Goal: Check status: Check status

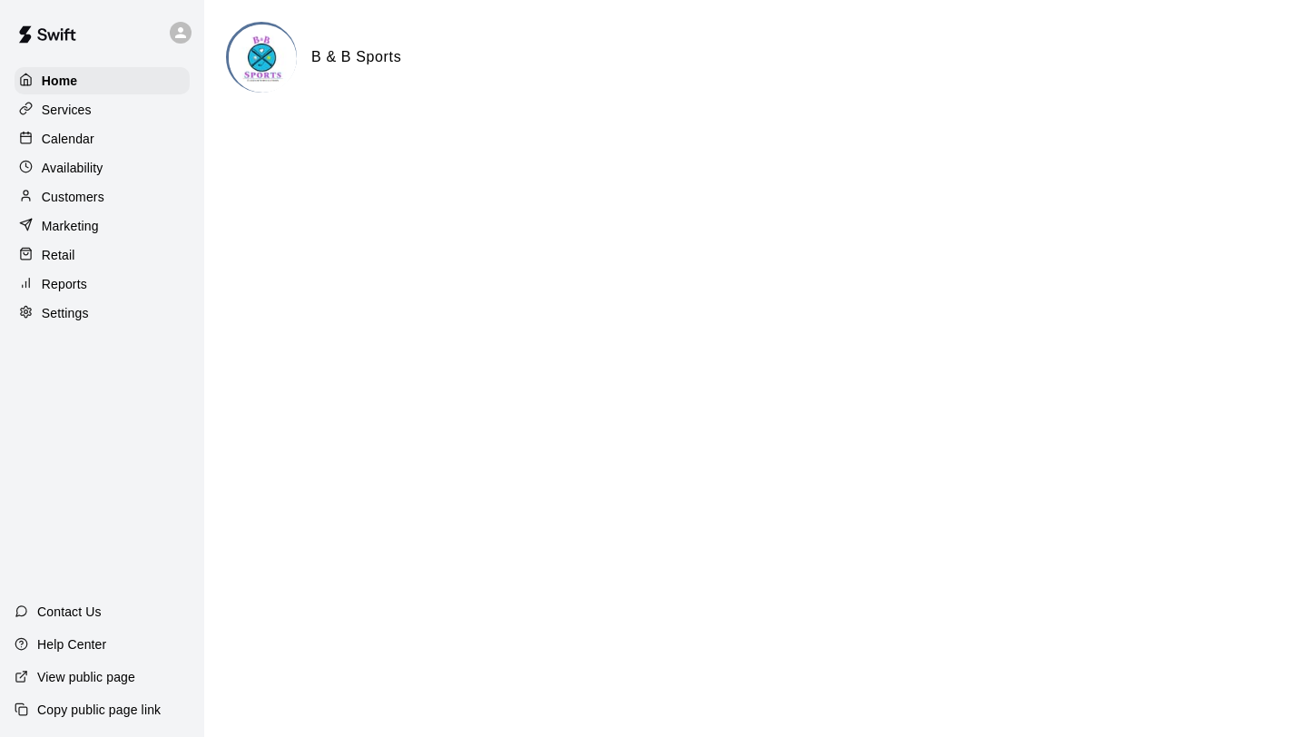
click at [110, 141] on div "Calendar" at bounding box center [102, 138] width 175 height 27
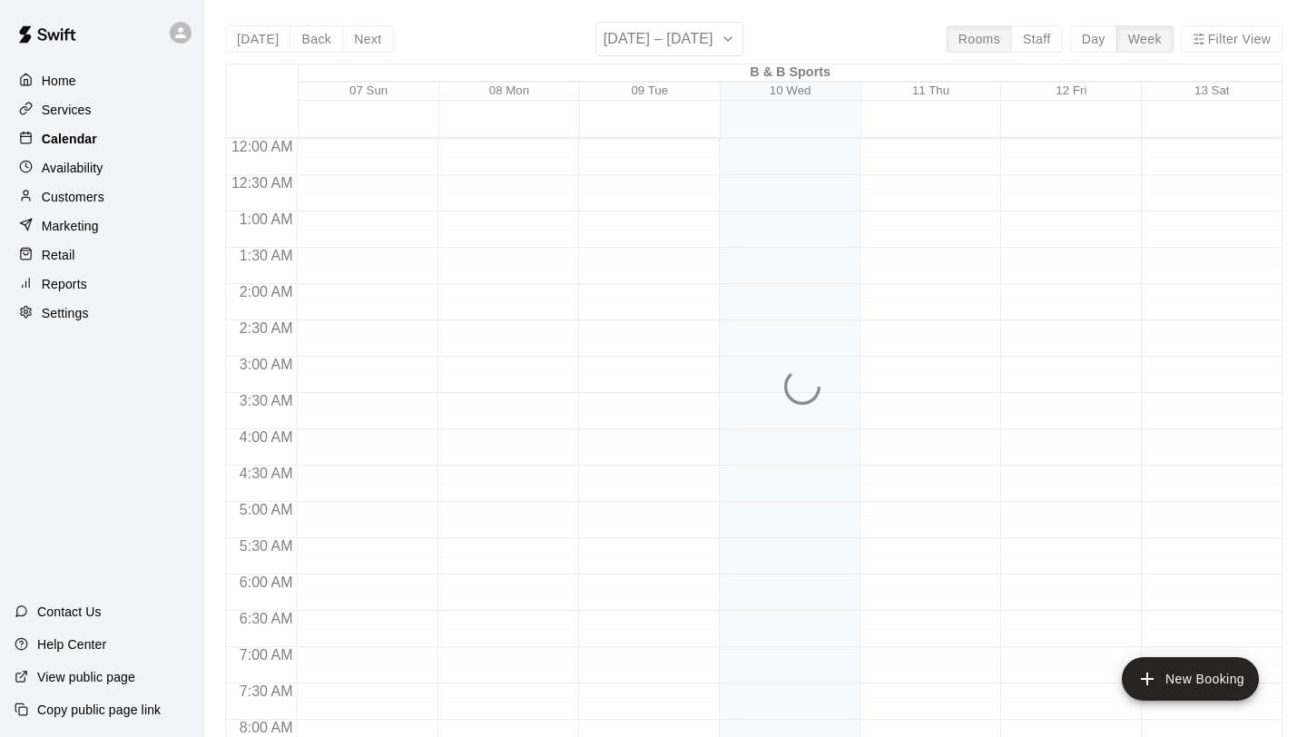
scroll to position [838, 0]
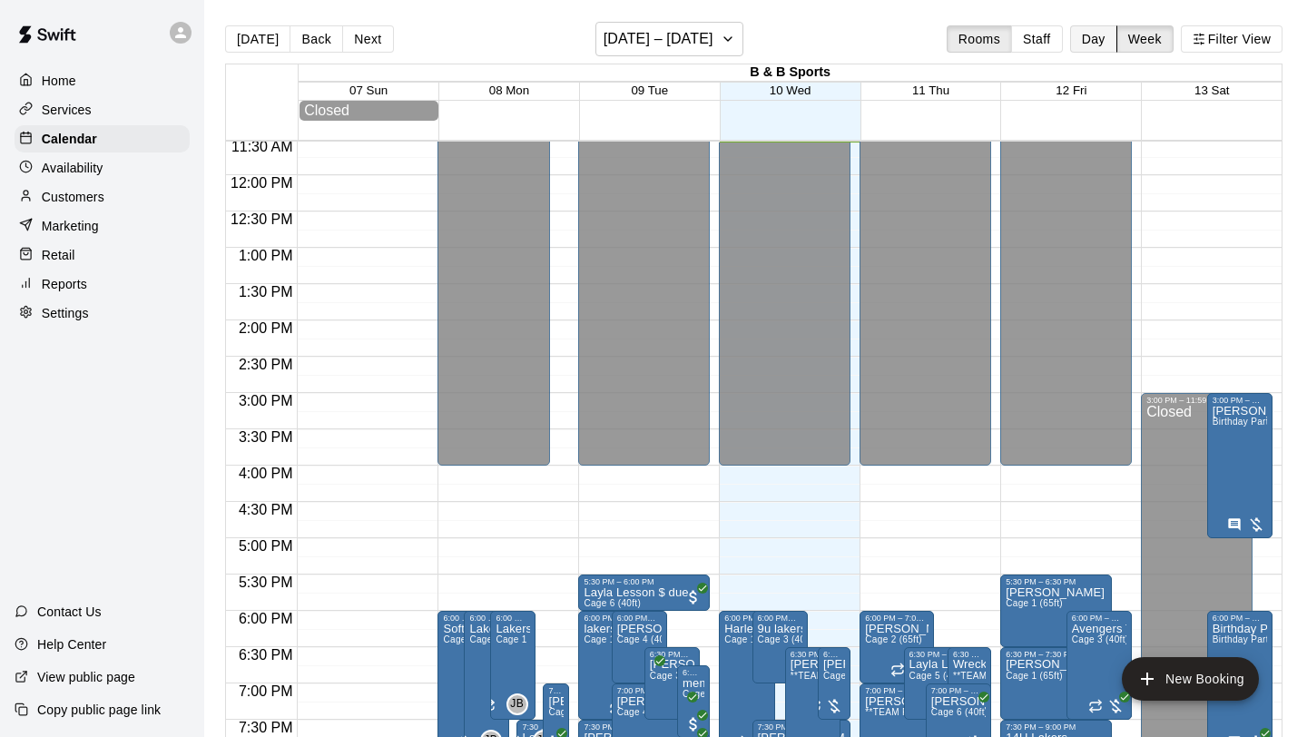
click at [1087, 43] on button "Day" at bounding box center [1093, 38] width 47 height 27
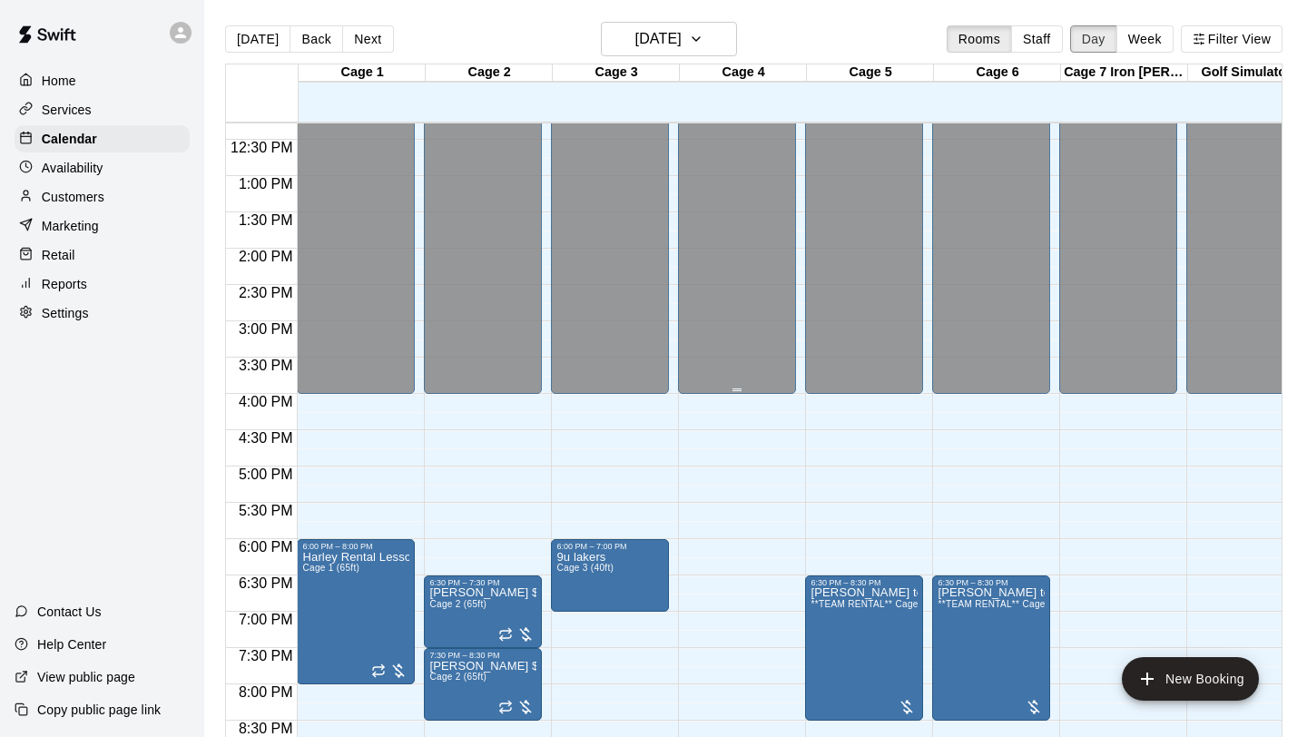
scroll to position [1021, 0]
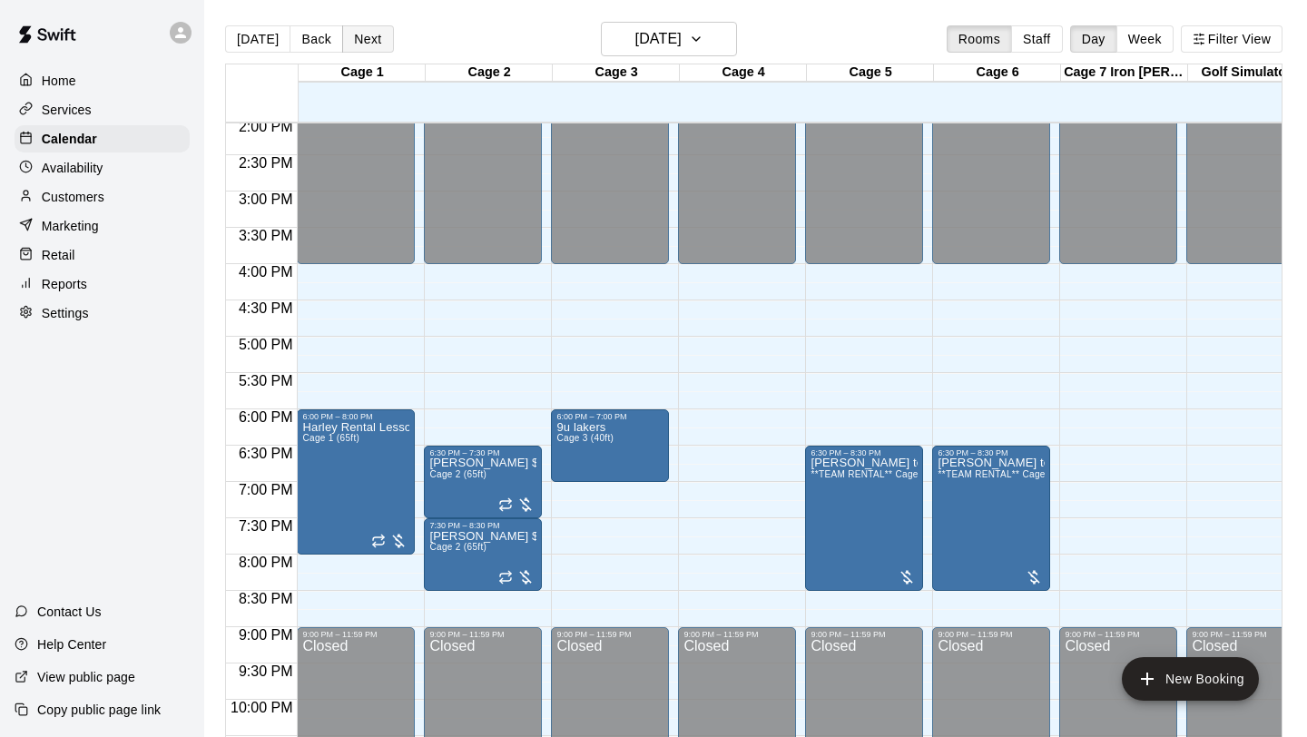
click at [362, 41] on button "Next" at bounding box center [367, 38] width 51 height 27
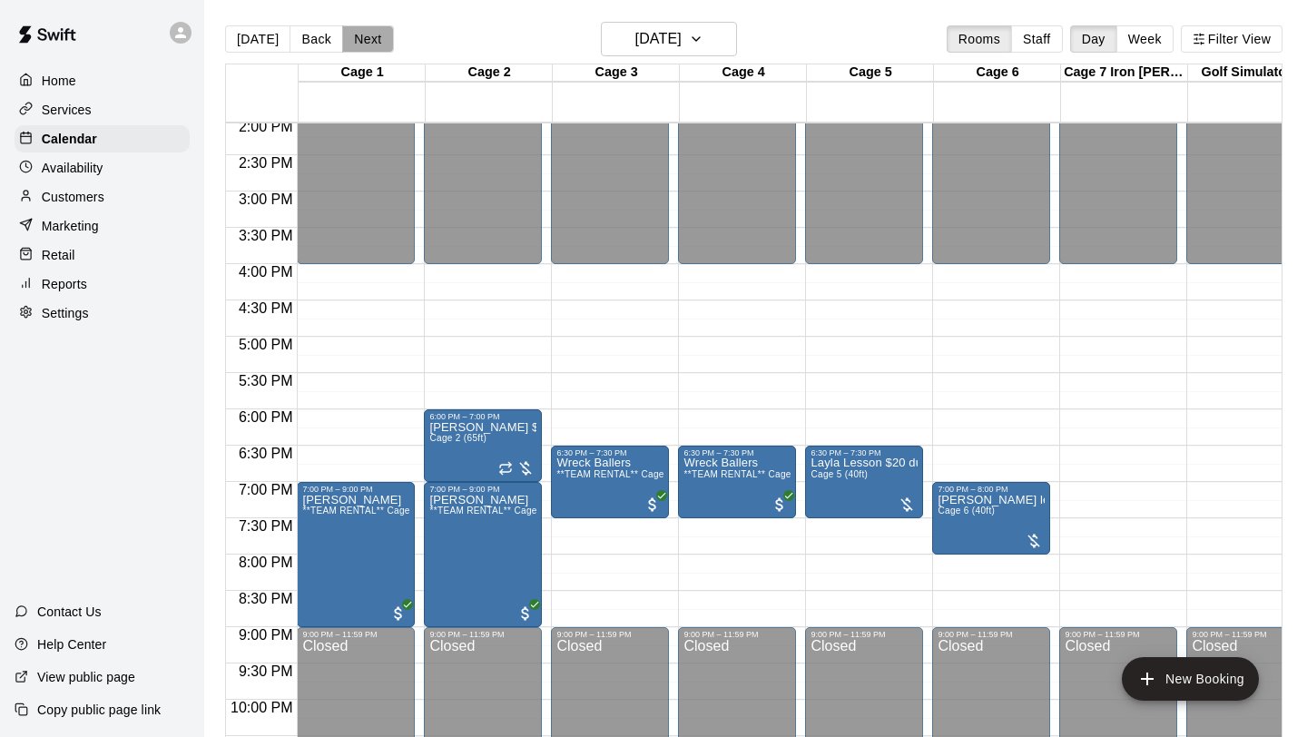
click at [362, 41] on button "Next" at bounding box center [367, 38] width 51 height 27
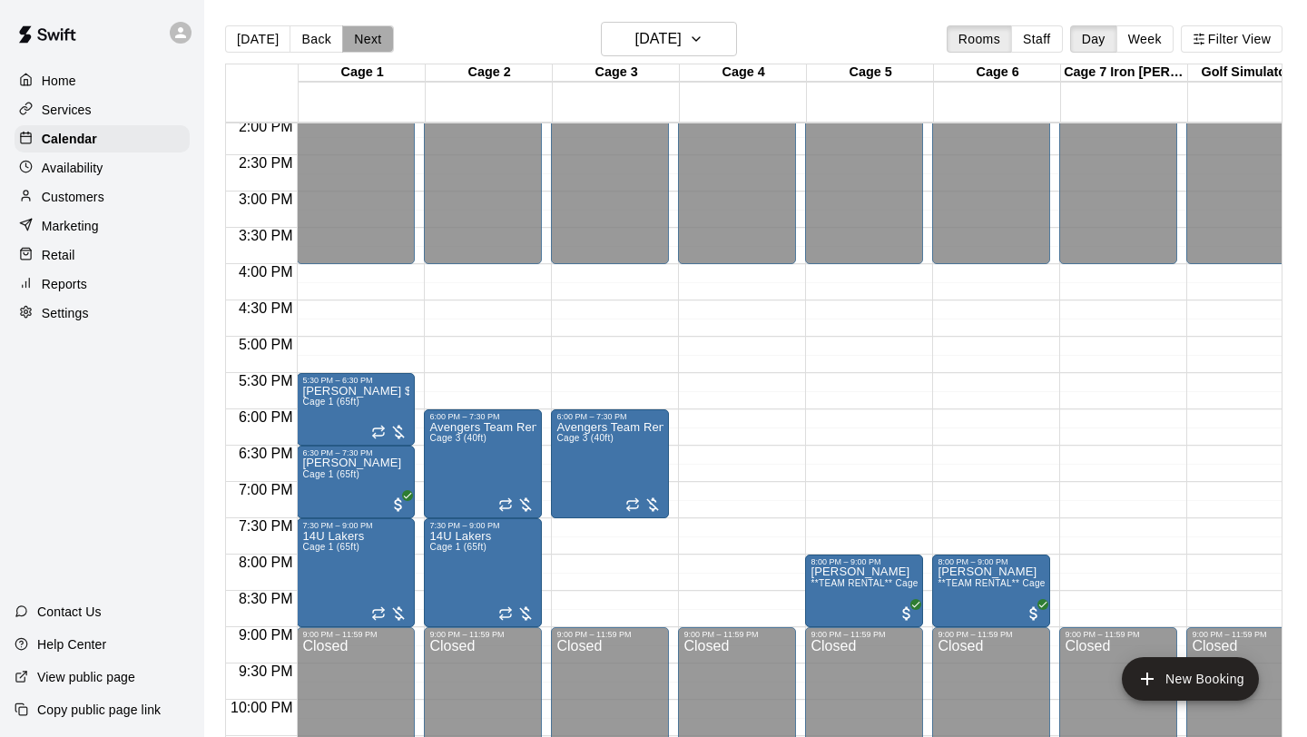
click at [369, 31] on button "Next" at bounding box center [367, 38] width 51 height 27
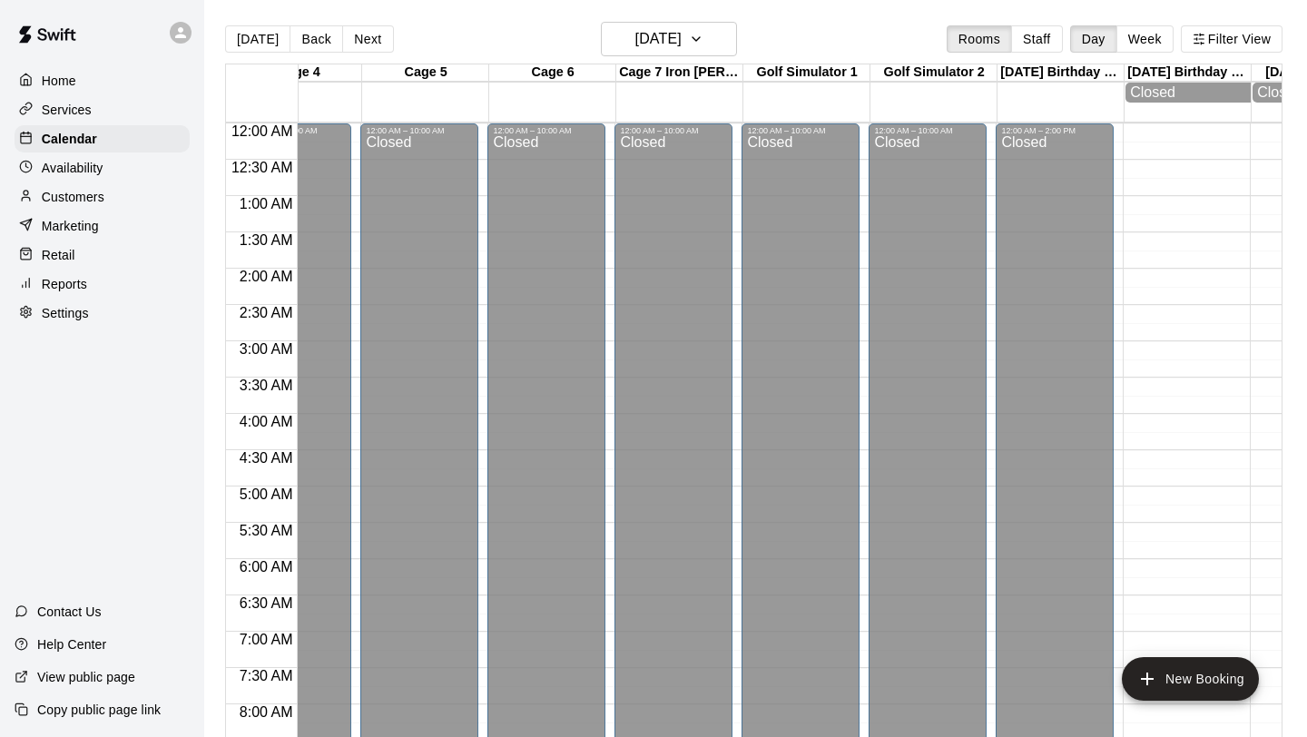
scroll to position [0, 0]
